Goal: Information Seeking & Learning: Learn about a topic

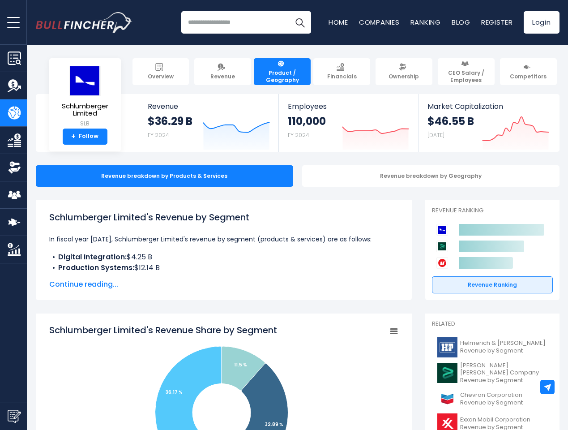
click at [13, 22] on span "open menu" at bounding box center [13, 22] width 13 height 1
click at [13, 416] on img "Submit Feedback" at bounding box center [14, 416] width 13 height 13
click at [0, 0] on div at bounding box center [0, 0] width 0 height 0
click at [0, 0] on h3 "Submit feedback to Bullfincher" at bounding box center [0, 0] width 0 height 0
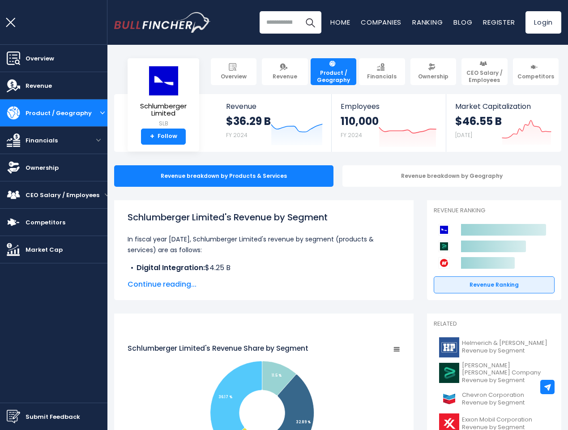
click at [369, 131] on h3 "Submit feedback to Bullfincher" at bounding box center [284, 133] width 179 height 16
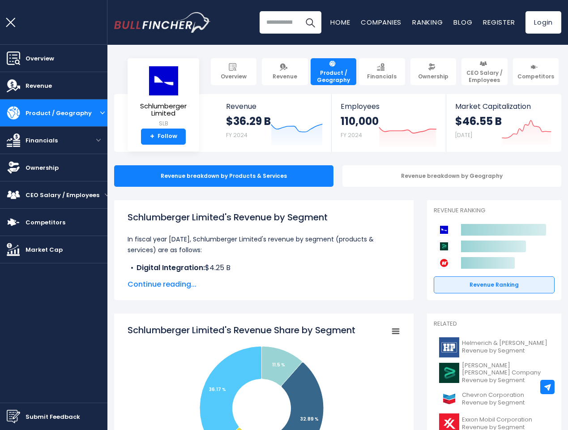
click at [424, 176] on div "Revenue breakdown by Geography" at bounding box center [452, 175] width 219 height 21
click at [217, 284] on span "Continue reading..." at bounding box center [264, 284] width 273 height 11
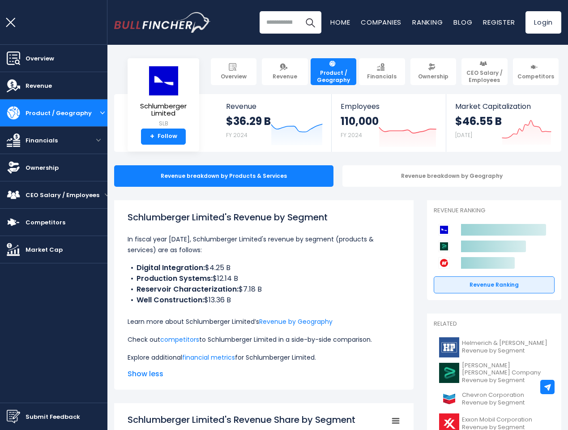
click at [387, 331] on div "Schlumberger Limited's Revenue by Segment In fiscal year [DATE], Schlumberger L…" at bounding box center [264, 286] width 273 height 152
